Goal: Communication & Community: Answer question/provide support

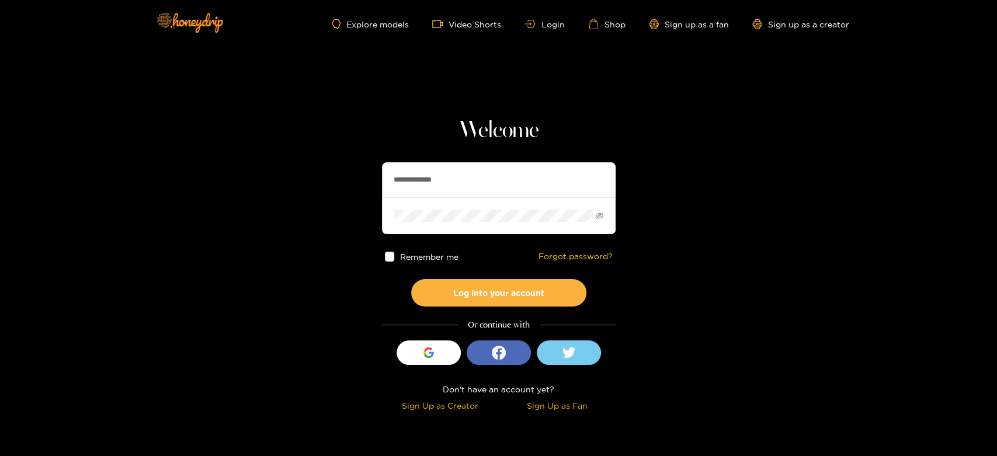
drag, startPoint x: 477, startPoint y: 185, endPoint x: 342, endPoint y: 168, distance: 135.9
click at [342, 168] on section "**********" at bounding box center [498, 207] width 997 height 415
paste input "text"
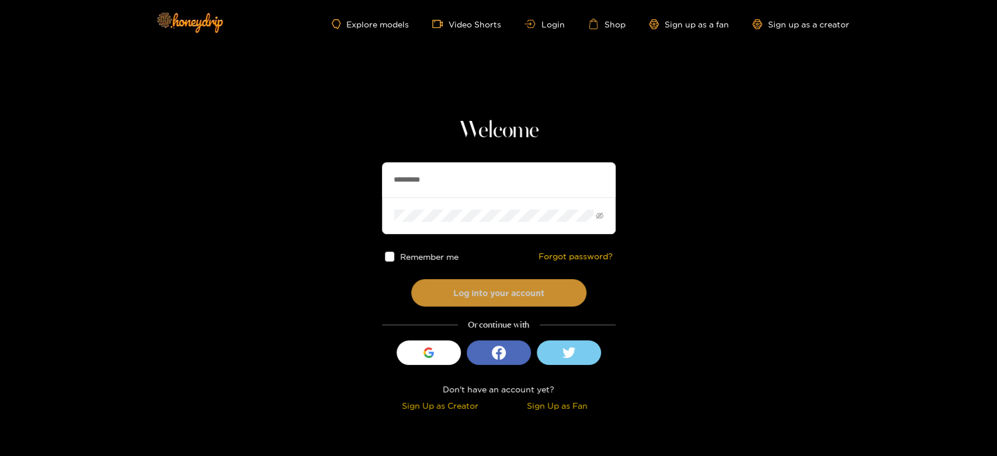
type input "*********"
click at [449, 300] on button "Log into your account" at bounding box center [498, 292] width 175 height 27
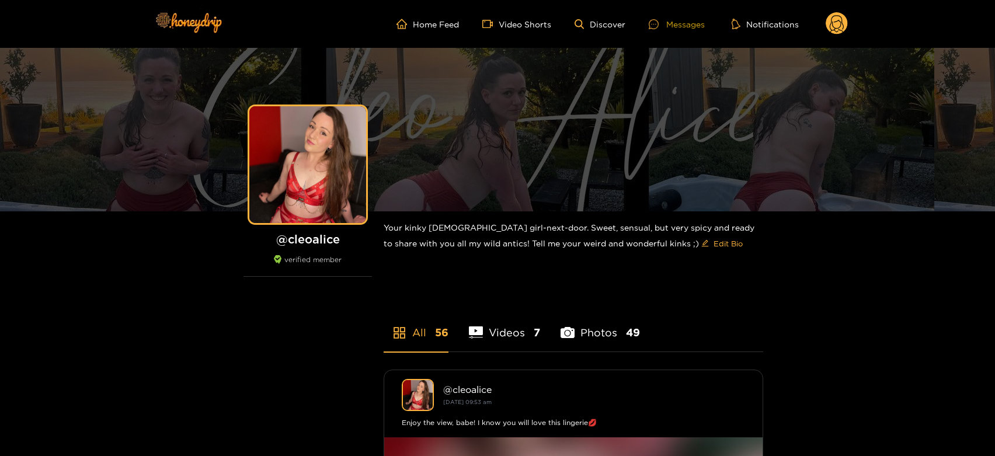
click at [677, 27] on div "Messages" at bounding box center [677, 24] width 56 height 13
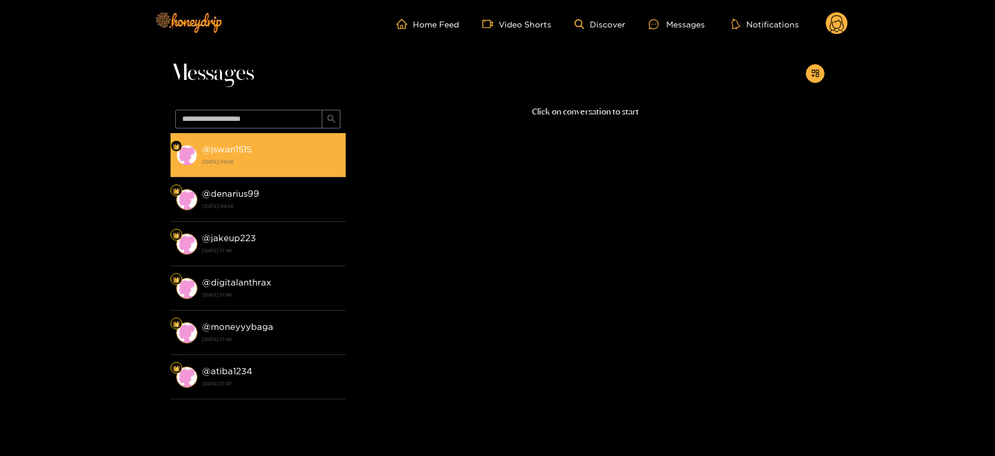
click at [266, 150] on div "@ jswan1515 [DATE] 09:58" at bounding box center [271, 155] width 138 height 26
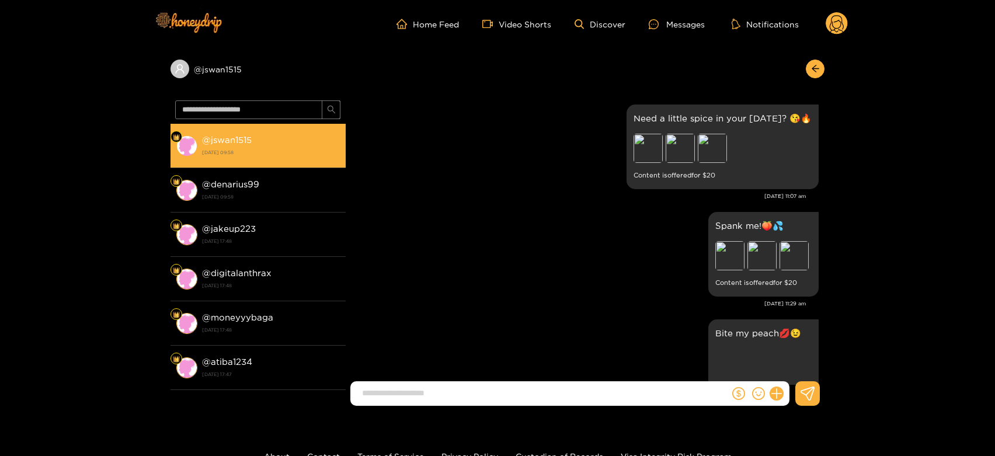
scroll to position [2557, 0]
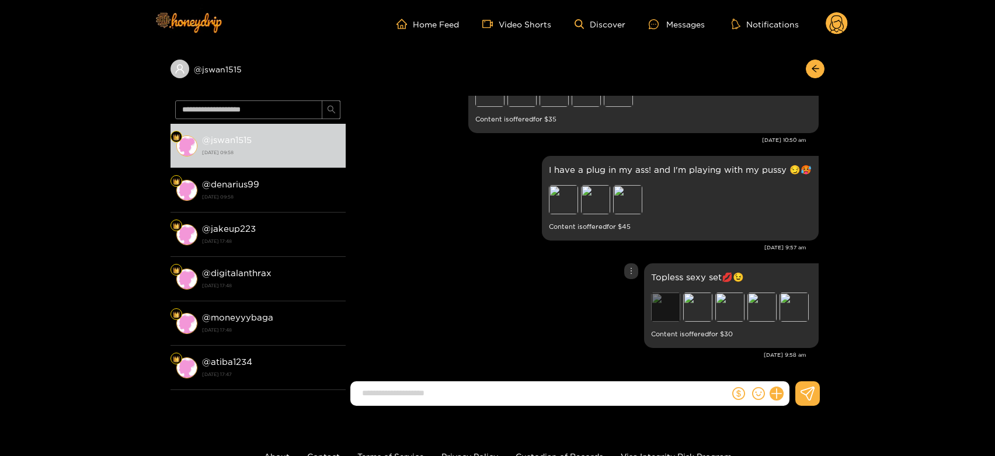
click at [653, 307] on div "Preview" at bounding box center [665, 307] width 29 height 29
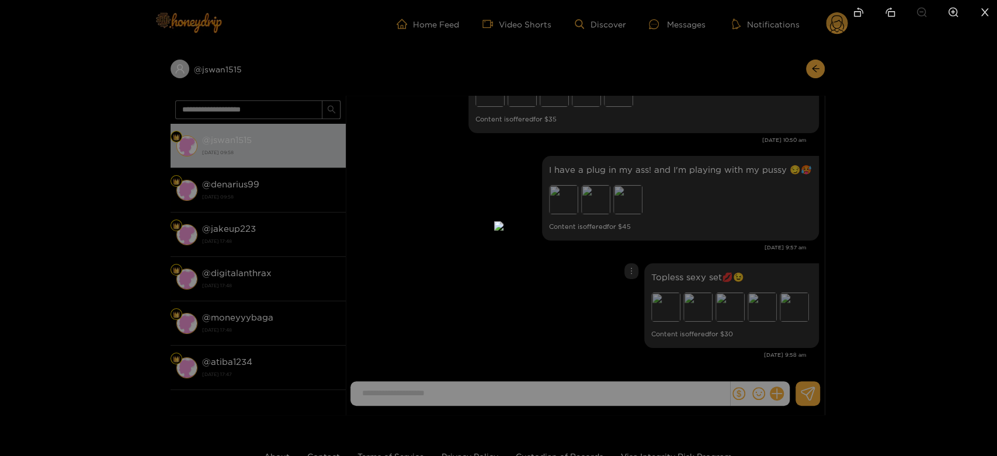
click at [503, 231] on img at bounding box center [498, 225] width 9 height 9
click at [781, 276] on div at bounding box center [498, 228] width 997 height 456
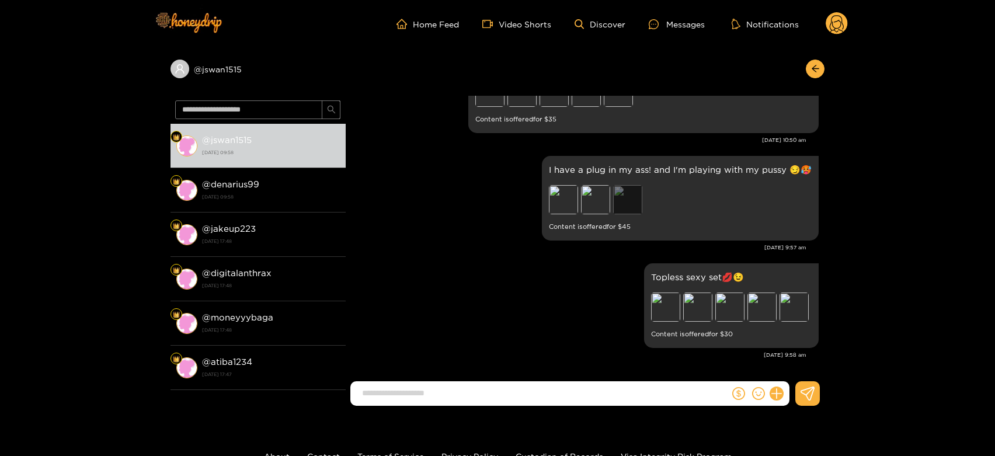
click at [628, 200] on div "Preview" at bounding box center [627, 199] width 29 height 29
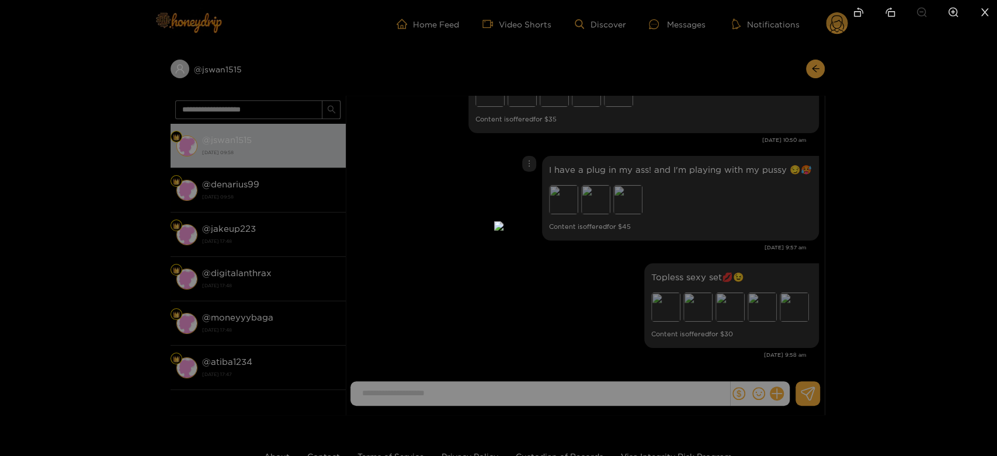
click at [731, 224] on div at bounding box center [498, 228] width 997 height 456
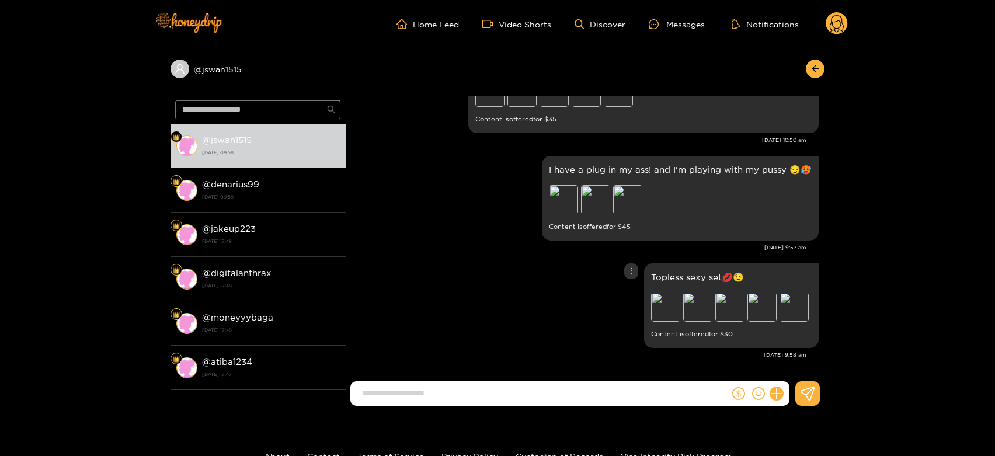
scroll to position [2427, 0]
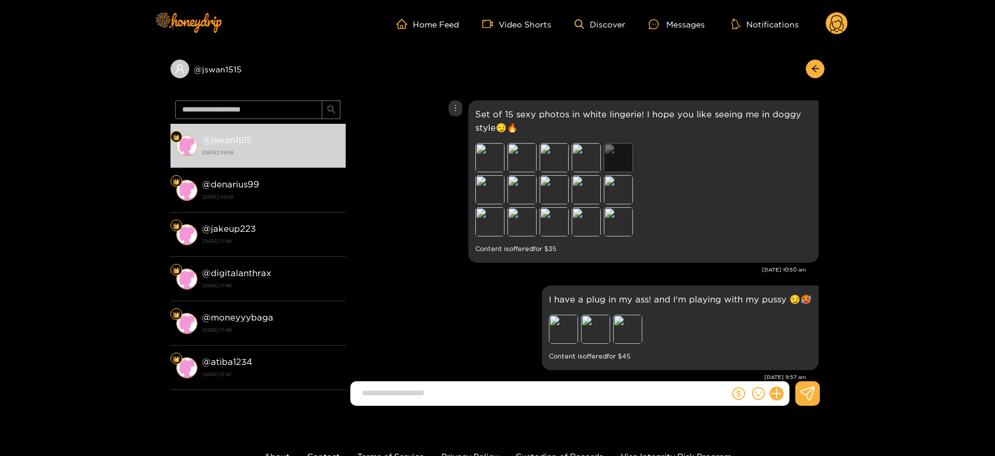
click at [609, 166] on div "Preview" at bounding box center [618, 157] width 29 height 29
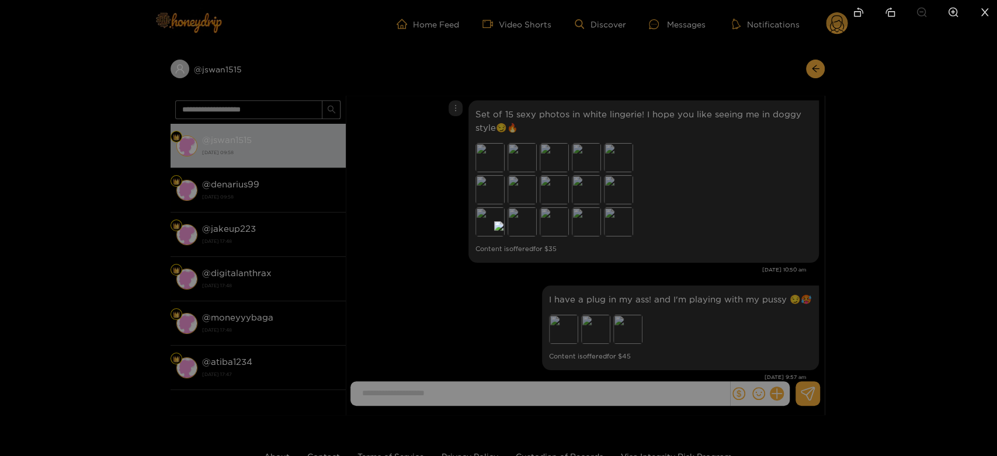
click at [790, 225] on div at bounding box center [498, 228] width 997 height 456
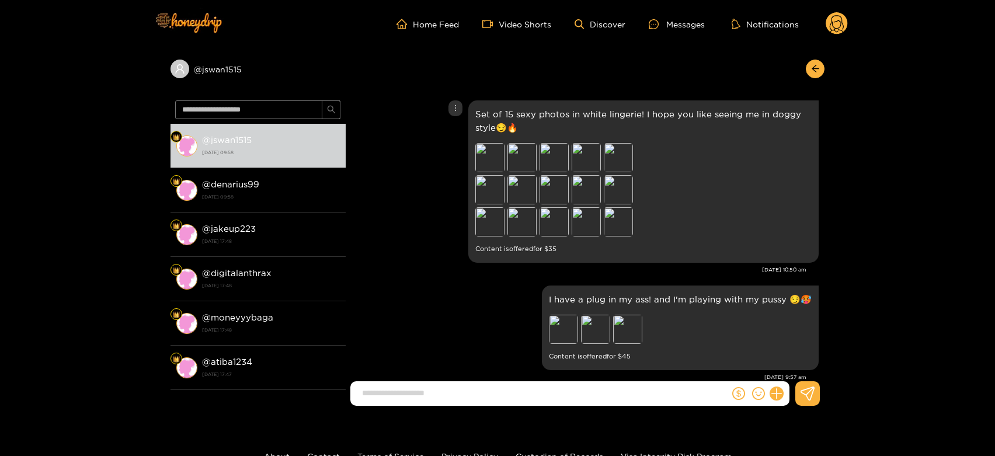
scroll to position [2492, 0]
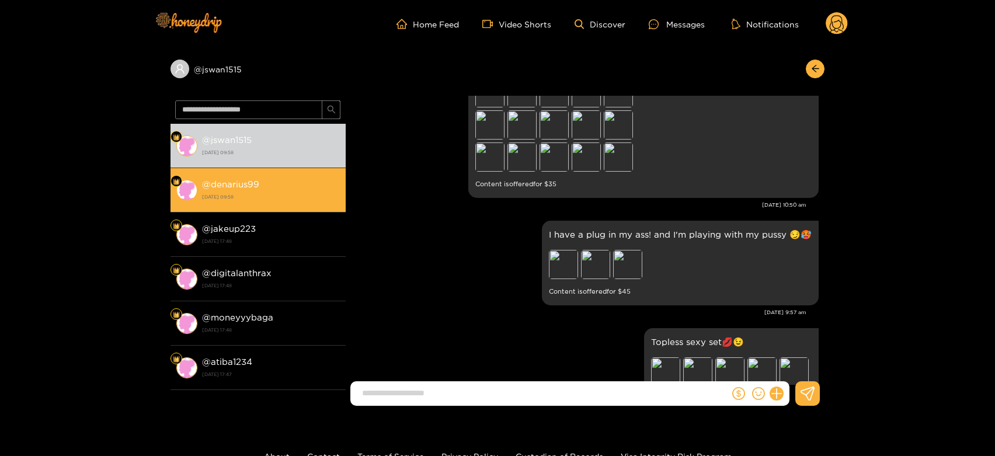
click at [333, 185] on div "@ denarius99 19 August 2025 09:58" at bounding box center [271, 190] width 138 height 26
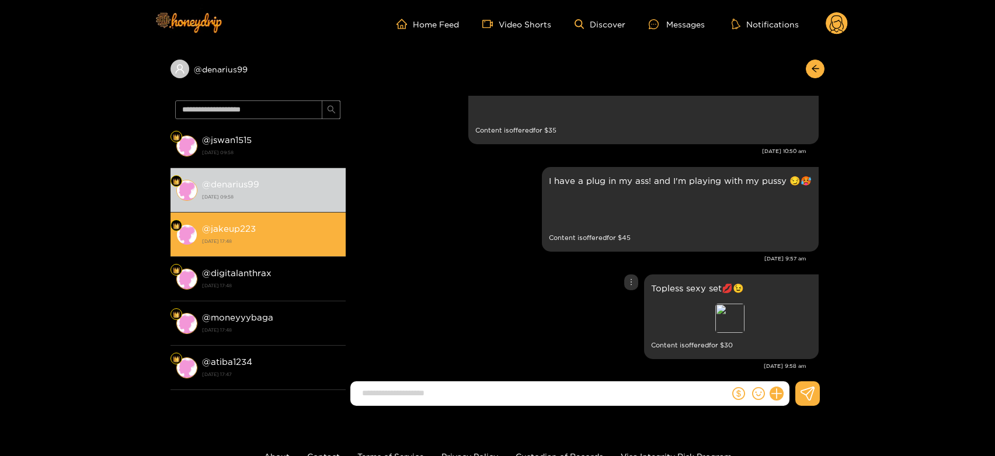
scroll to position [2557, 0]
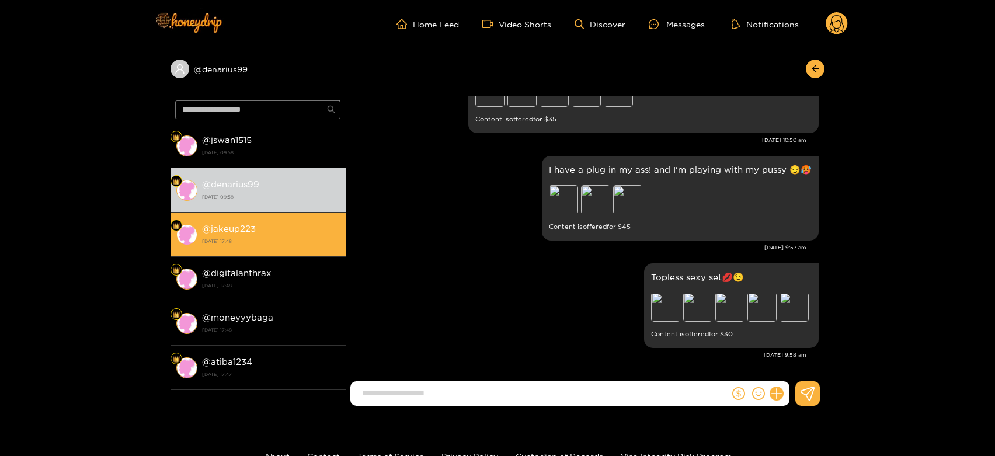
click at [243, 234] on div "@ jakeup223 18 August 2025 17:48" at bounding box center [271, 234] width 138 height 26
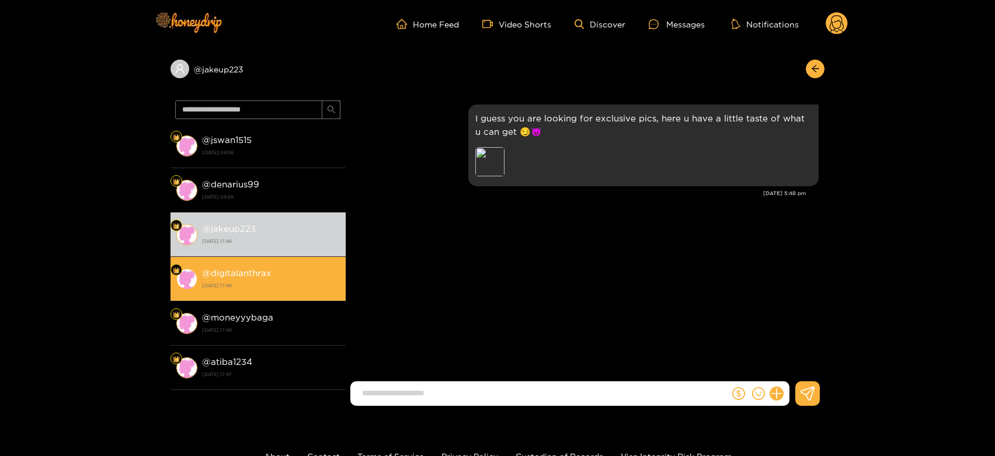
click at [266, 273] on strong "@ digitalanthrax" at bounding box center [236, 273] width 69 height 10
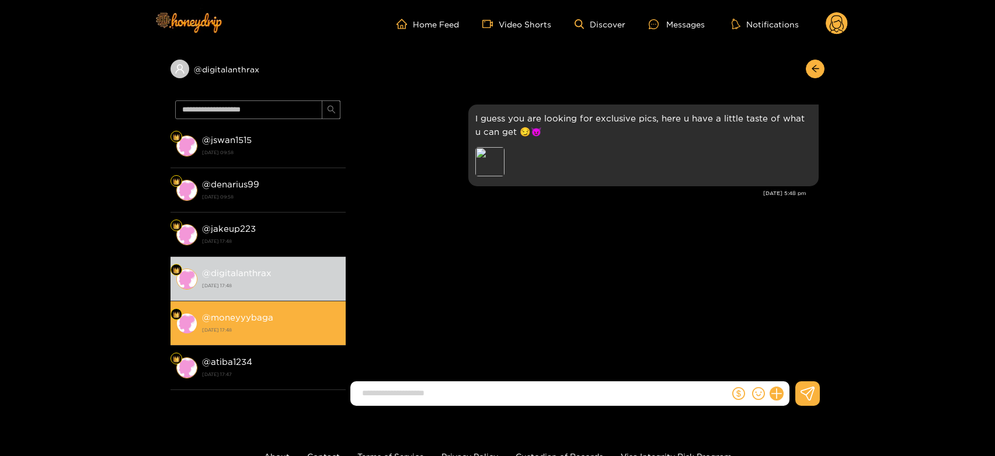
click at [221, 318] on strong "@ moneyyybaga" at bounding box center [237, 317] width 71 height 10
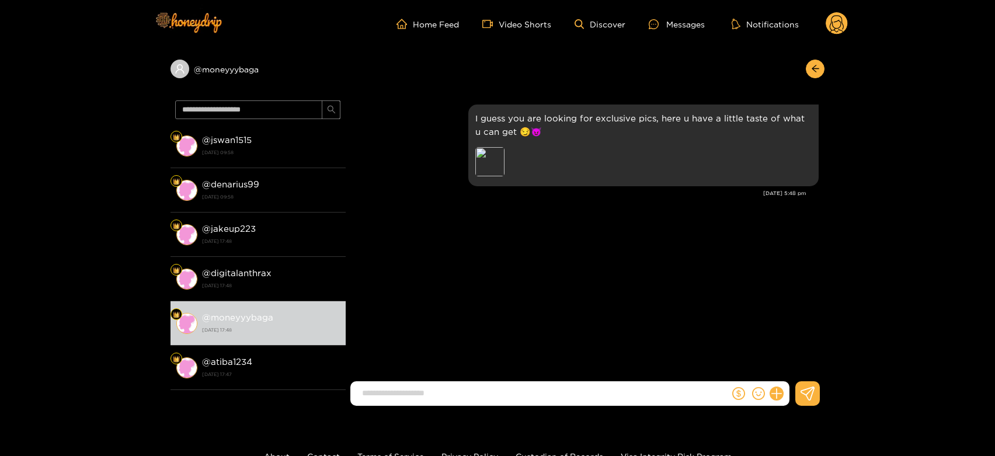
click at [942, 145] on div "@ moneyyybaga @ jswan1515 19 August 2025 09:58 @ denarius99 19 August 2025 09:5…" at bounding box center [497, 231] width 995 height 367
click at [843, 18] on circle at bounding box center [837, 23] width 22 height 22
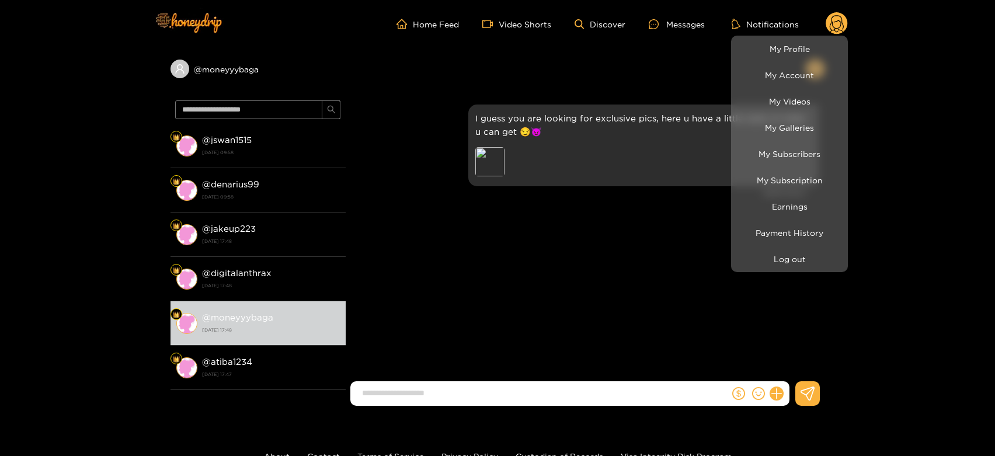
click at [788, 194] on li "Earnings" at bounding box center [789, 206] width 117 height 26
click at [791, 198] on link "Earnings" at bounding box center [789, 206] width 111 height 20
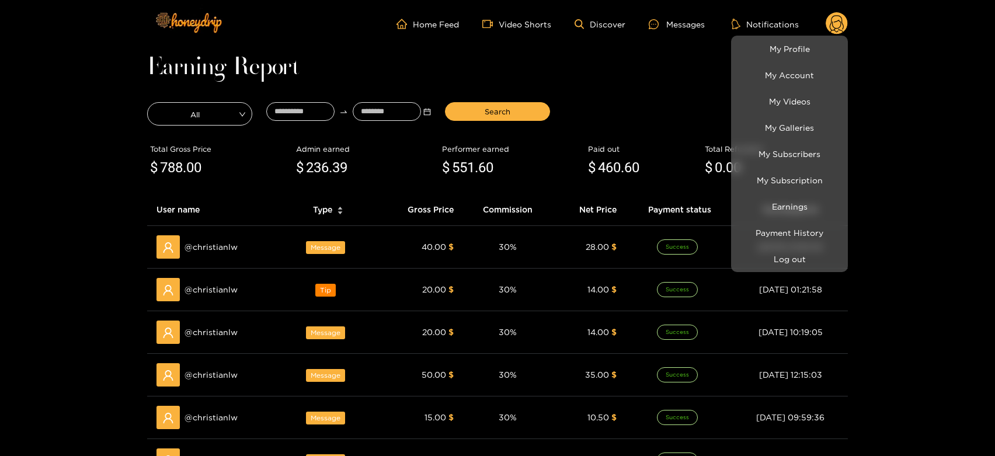
click at [222, 239] on div at bounding box center [497, 228] width 995 height 456
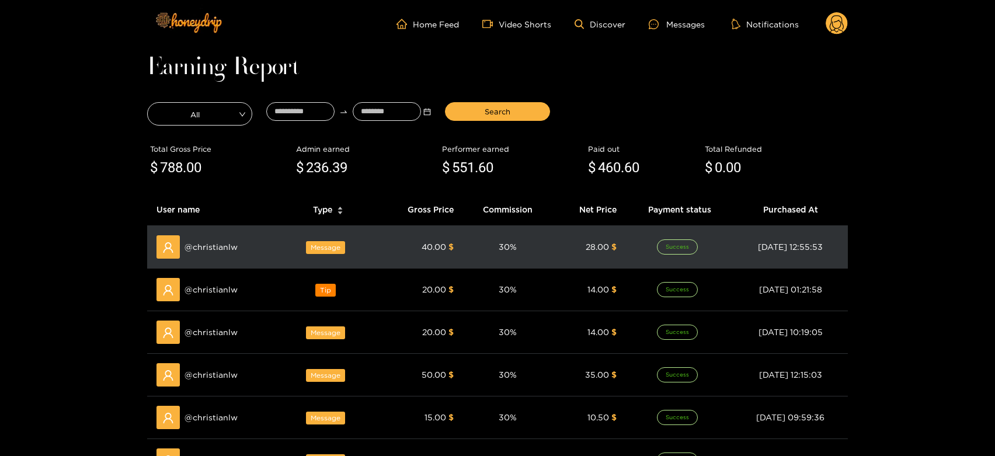
click at [222, 241] on span "@ christianlw" at bounding box center [211, 247] width 53 height 13
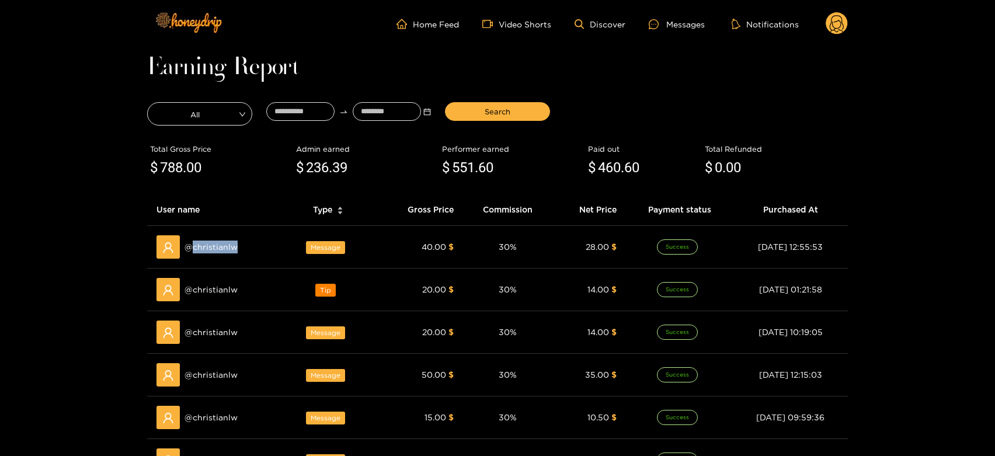
copy span "christianlw"
click at [692, 18] on div "Messages" at bounding box center [677, 24] width 56 height 13
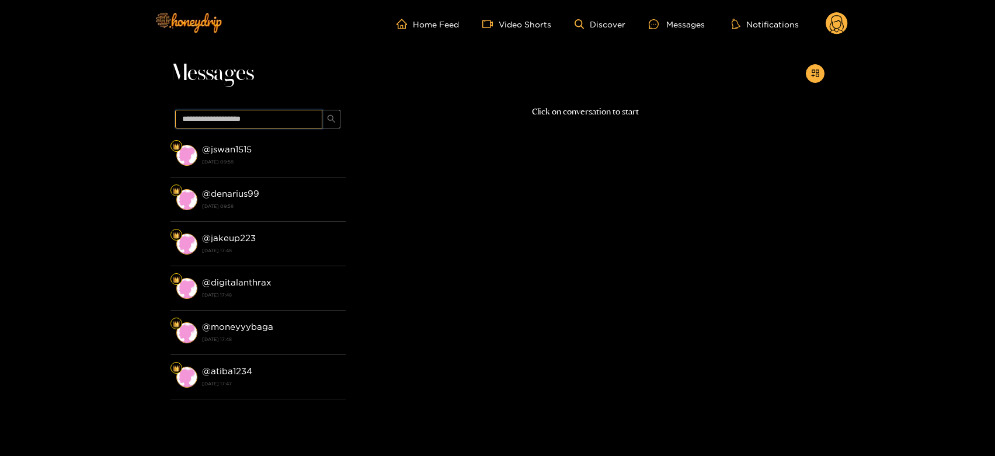
click at [299, 127] on input "text" at bounding box center [248, 119] width 147 height 19
paste input "**********"
type input "**********"
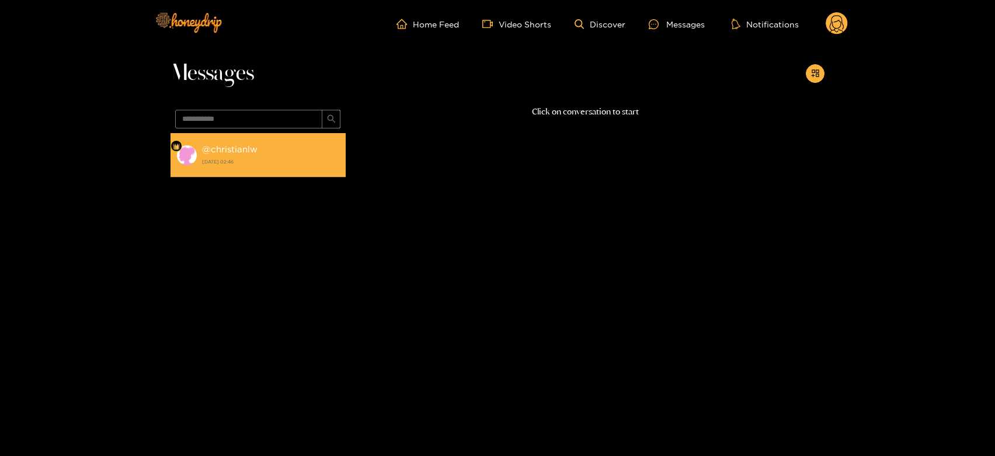
click at [279, 143] on div "@ christianlw 8 August 2025 02:46" at bounding box center [271, 155] width 138 height 26
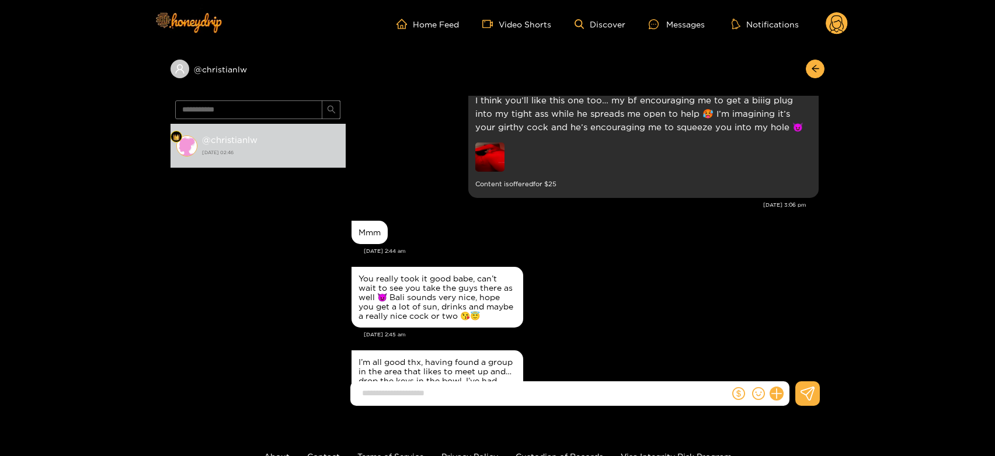
scroll to position [1663, 0]
